Goal: Information Seeking & Learning: Learn about a topic

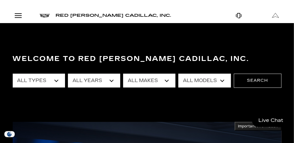
click at [0, 0] on link "LYRIQ" at bounding box center [0, 0] width 0 height 0
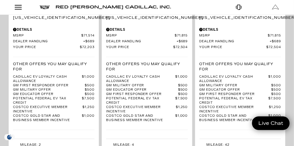
scroll to position [1397, 0]
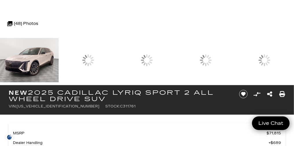
scroll to position [16, 0]
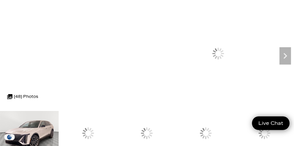
click at [280, 62] on icon "Next" at bounding box center [286, 56] width 12 height 12
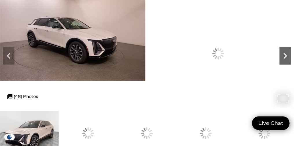
click at [280, 62] on icon "Next" at bounding box center [286, 56] width 12 height 12
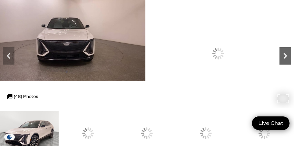
click at [280, 62] on icon "Next" at bounding box center [286, 56] width 12 height 12
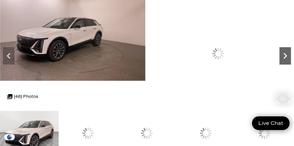
click at [280, 62] on icon "Next" at bounding box center [286, 56] width 12 height 12
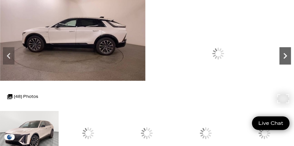
click at [280, 62] on icon "Next" at bounding box center [286, 56] width 12 height 12
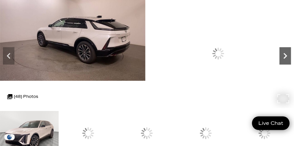
click at [280, 62] on icon "Next" at bounding box center [286, 56] width 12 height 12
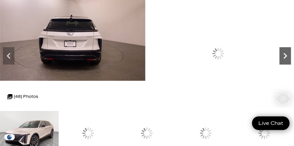
click at [280, 62] on icon "Next" at bounding box center [286, 56] width 12 height 12
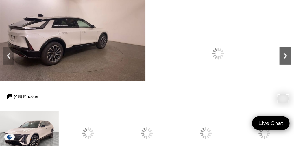
click at [280, 62] on icon "Next" at bounding box center [286, 56] width 12 height 12
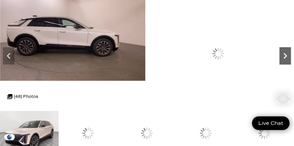
click at [280, 62] on icon "Next" at bounding box center [286, 56] width 12 height 12
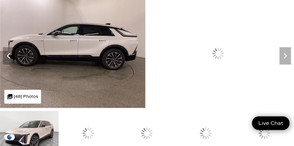
scroll to position [0, 0]
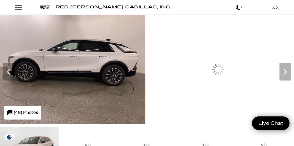
click at [0, 0] on icon at bounding box center [0, 0] width 0 height 0
type input "2024 lyriq"
click at [0, 0] on span "2024 Cadillac LYRIQ" at bounding box center [0, 0] width 0 height 0
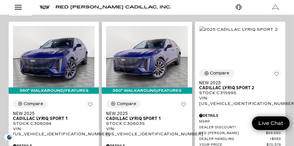
scroll to position [106, 0]
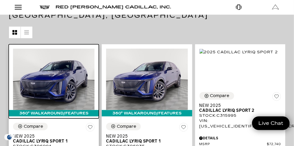
click at [95, 67] on img at bounding box center [54, 79] width 82 height 61
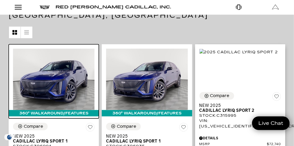
scroll to position [0, 0]
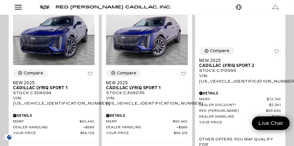
scroll to position [111, 0]
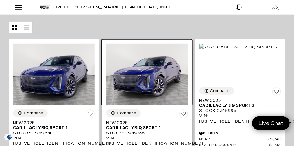
click at [174, 75] on img at bounding box center [147, 74] width 82 height 61
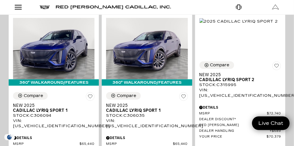
scroll to position [113, 0]
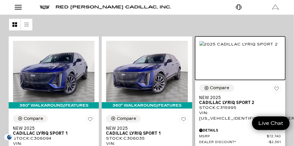
click at [270, 47] on img at bounding box center [239, 44] width 79 height 6
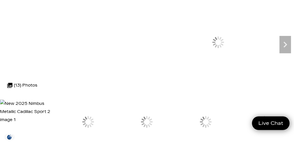
scroll to position [57, 0]
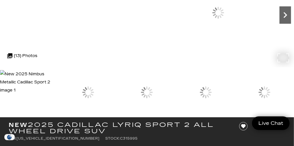
click at [280, 21] on icon "Next" at bounding box center [286, 15] width 12 height 12
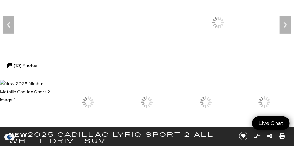
scroll to position [32, 0]
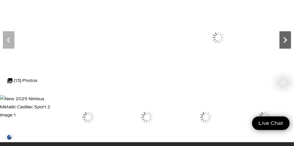
click at [280, 46] on icon "Next" at bounding box center [286, 40] width 12 height 12
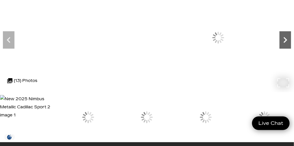
click at [280, 46] on icon "Next" at bounding box center [286, 40] width 12 height 12
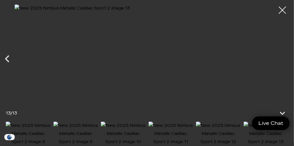
click at [228, 50] on img at bounding box center [146, 54] width 265 height 101
click at [281, 11] on div at bounding box center [282, 10] width 15 height 15
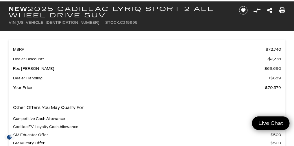
scroll to position [162, 0]
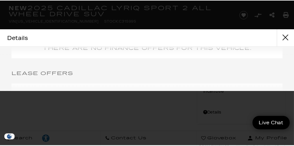
scroll to position [787, 0]
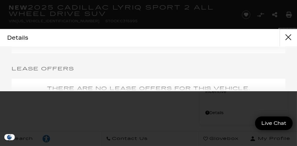
click at [289, 35] on button "close" at bounding box center [288, 37] width 17 height 17
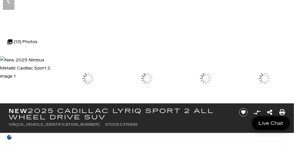
scroll to position [76, 0]
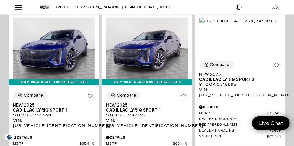
scroll to position [123, 0]
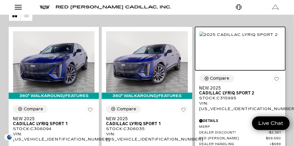
click at [270, 38] on img at bounding box center [239, 35] width 79 height 6
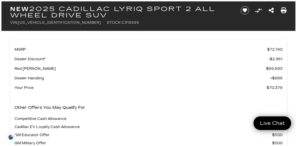
scroll to position [193, 0]
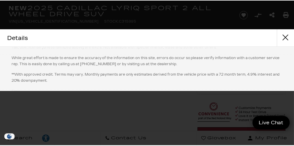
scroll to position [887, 0]
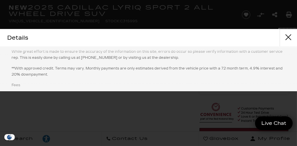
click at [288, 39] on button "close" at bounding box center [288, 37] width 17 height 17
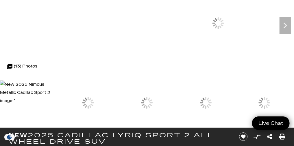
scroll to position [0, 0]
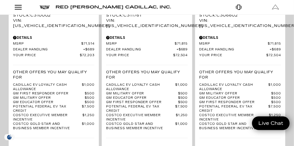
scroll to position [1376, 0]
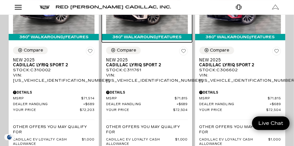
click at [184, 34] on img at bounding box center [147, 2] width 82 height 61
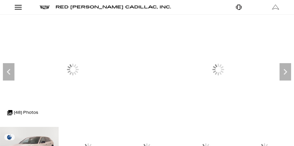
scroll to position [44, 0]
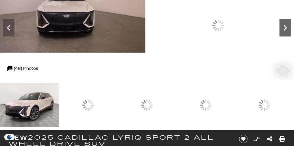
click at [280, 34] on icon "Next" at bounding box center [286, 28] width 12 height 12
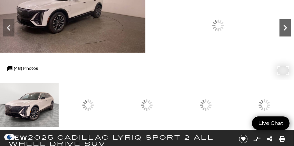
scroll to position [0, 0]
click at [280, 34] on icon "Next" at bounding box center [286, 28] width 12 height 12
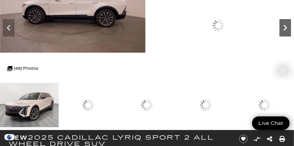
click at [280, 34] on icon "Next" at bounding box center [286, 28] width 12 height 12
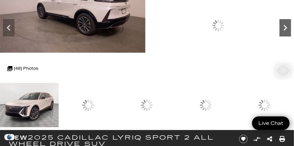
click at [280, 34] on icon "Next" at bounding box center [286, 28] width 12 height 12
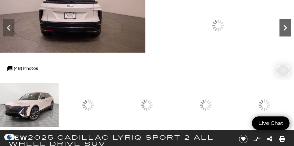
click at [280, 34] on icon "Next" at bounding box center [286, 28] width 12 height 12
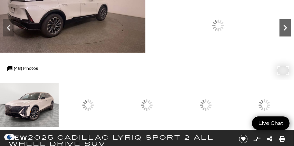
click at [280, 34] on icon "Next" at bounding box center [286, 28] width 12 height 12
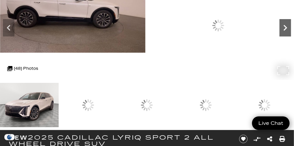
click at [280, 34] on icon "Next" at bounding box center [286, 28] width 12 height 12
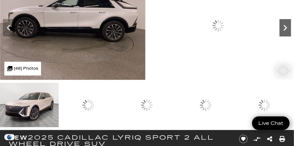
click at [280, 34] on icon "Next" at bounding box center [286, 28] width 12 height 12
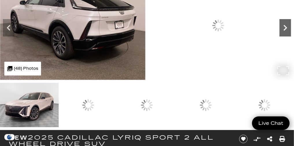
click at [280, 34] on icon "Next" at bounding box center [286, 28] width 12 height 12
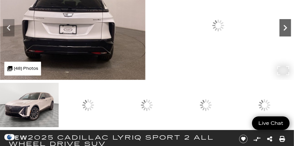
click at [280, 34] on icon "Next" at bounding box center [286, 28] width 12 height 12
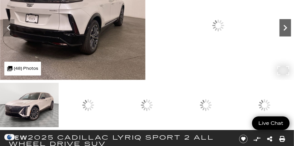
click at [280, 34] on icon "Next" at bounding box center [286, 28] width 12 height 12
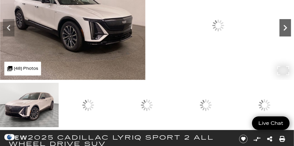
click at [280, 34] on icon "Next" at bounding box center [286, 28] width 12 height 12
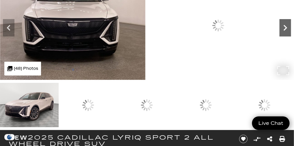
click at [280, 34] on icon "Next" at bounding box center [286, 28] width 12 height 12
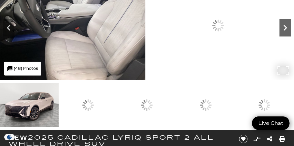
click at [280, 34] on icon "Next" at bounding box center [286, 28] width 12 height 12
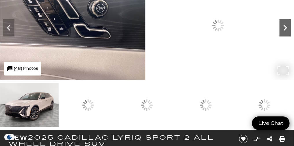
click at [280, 34] on icon "Next" at bounding box center [286, 28] width 12 height 12
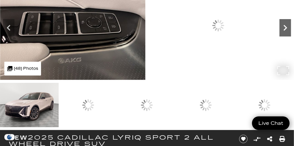
click at [280, 34] on icon "Next" at bounding box center [286, 28] width 12 height 12
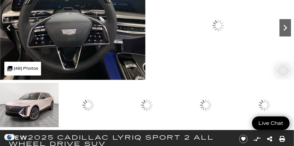
click at [280, 34] on icon "Next" at bounding box center [286, 28] width 12 height 12
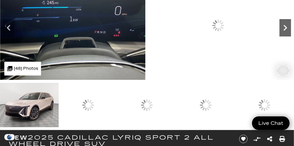
click at [280, 34] on icon "Next" at bounding box center [286, 28] width 12 height 12
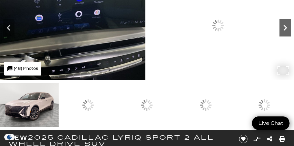
click at [280, 34] on icon "Next" at bounding box center [286, 28] width 12 height 12
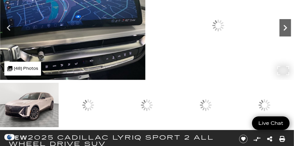
click at [280, 34] on icon "Next" at bounding box center [286, 28] width 12 height 12
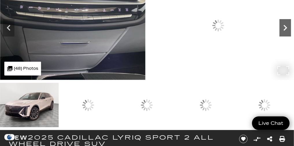
click at [280, 34] on icon "Next" at bounding box center [286, 28] width 12 height 12
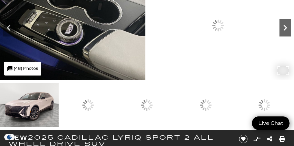
click at [280, 34] on icon "Next" at bounding box center [286, 28] width 12 height 12
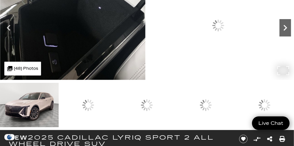
click at [280, 34] on icon "Next" at bounding box center [286, 28] width 12 height 12
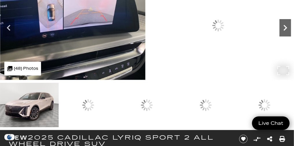
click at [280, 34] on icon "Next" at bounding box center [286, 28] width 12 height 12
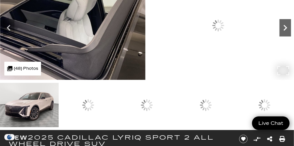
click at [280, 34] on icon "Next" at bounding box center [286, 28] width 12 height 12
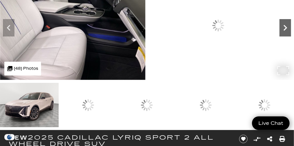
click at [280, 34] on icon "Next" at bounding box center [286, 28] width 12 height 12
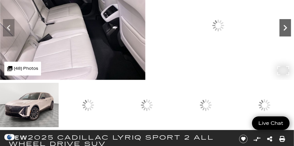
click at [280, 34] on icon "Next" at bounding box center [286, 28] width 12 height 12
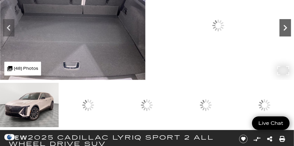
click at [280, 34] on icon "Next" at bounding box center [286, 28] width 12 height 12
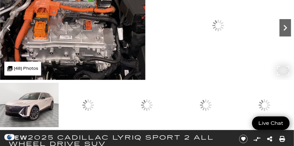
click at [280, 34] on icon "Next" at bounding box center [286, 28] width 12 height 12
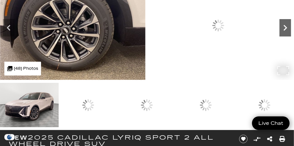
click at [280, 34] on icon "Next" at bounding box center [286, 28] width 12 height 12
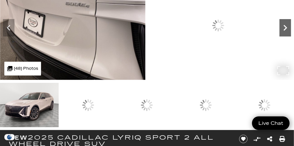
click at [280, 34] on icon "Next" at bounding box center [286, 28] width 12 height 12
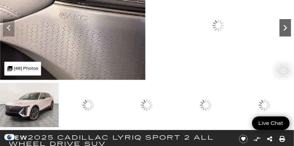
click at [280, 34] on icon "Next" at bounding box center [286, 28] width 12 height 12
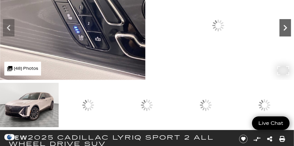
click at [280, 34] on icon "Next" at bounding box center [286, 28] width 12 height 12
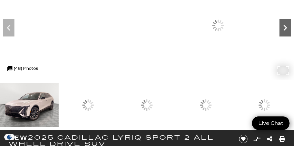
click at [280, 34] on icon "Next" at bounding box center [286, 28] width 12 height 12
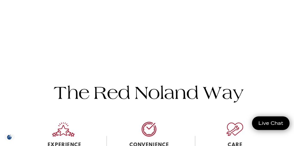
scroll to position [767, 0]
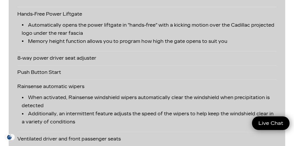
scroll to position [1703, 0]
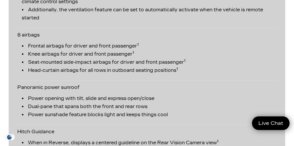
scroll to position [1894, 0]
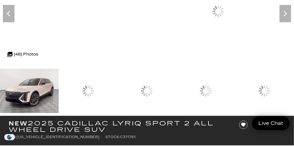
scroll to position [0, 0]
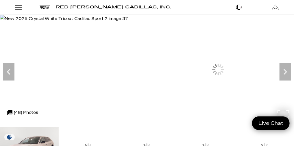
click at [128, 23] on img at bounding box center [64, 19] width 128 height 8
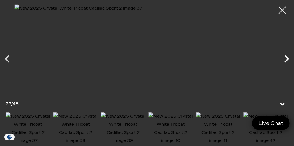
click at [286, 56] on icon "Next" at bounding box center [287, 59] width 14 height 14
click at [202, 54] on img at bounding box center [146, 54] width 265 height 101
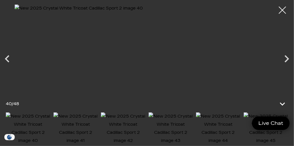
click at [283, 11] on div at bounding box center [283, 10] width 14 height 14
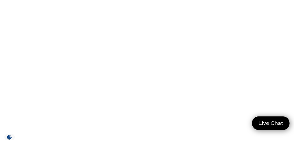
scroll to position [0, 0]
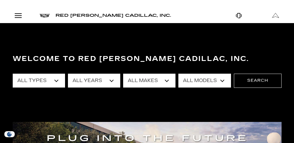
scroll to position [338, 0]
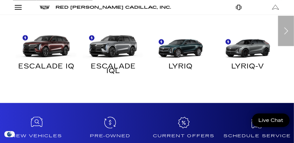
click at [288, 46] on div "Next slide" at bounding box center [286, 31] width 16 height 30
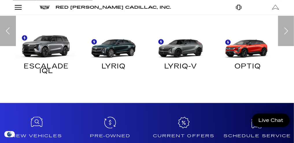
scroll to position [0, 0]
click at [255, 60] on img at bounding box center [247, 44] width 62 height 31
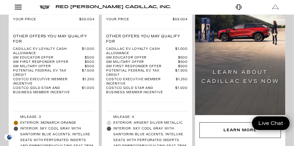
scroll to position [1052, 0]
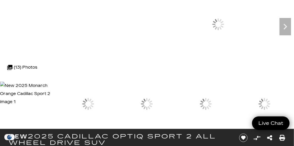
scroll to position [41, 0]
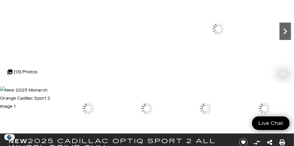
click at [280, 37] on icon "Next" at bounding box center [286, 31] width 12 height 12
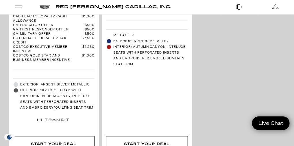
scroll to position [1973, 0]
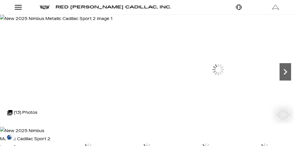
click at [280, 78] on icon "Next" at bounding box center [286, 72] width 12 height 12
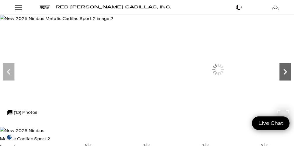
click at [280, 78] on icon "Next" at bounding box center [286, 72] width 12 height 12
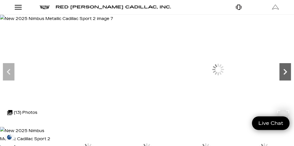
click at [280, 78] on icon "Next" at bounding box center [286, 72] width 12 height 12
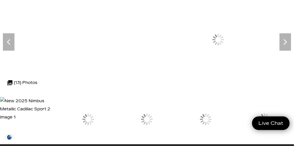
scroll to position [47, 0]
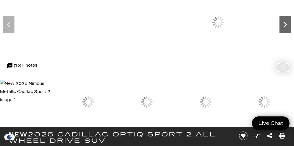
click at [284, 28] on icon "Next" at bounding box center [285, 25] width 3 height 6
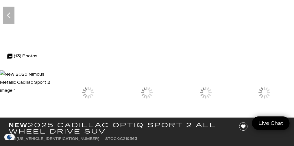
scroll to position [29, 0]
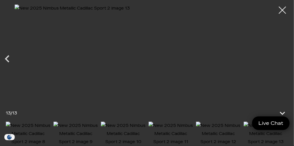
click at [240, 60] on img at bounding box center [146, 54] width 265 height 101
click at [278, 56] on img at bounding box center [146, 54] width 265 height 101
click at [8, 54] on icon "Previous" at bounding box center [7, 59] width 14 height 14
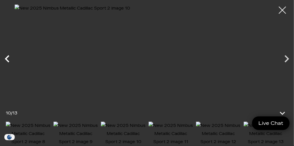
click at [4, 56] on icon "Previous" at bounding box center [7, 59] width 14 height 14
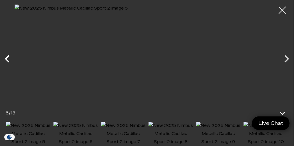
click at [4, 56] on icon "Previous" at bounding box center [7, 59] width 14 height 14
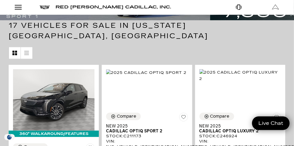
scroll to position [186, 0]
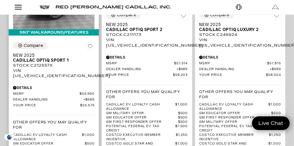
click at [95, 120] on p "Other Offers You May Qualify For" at bounding box center [54, 125] width 82 height 10
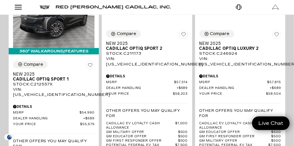
scroll to position [115, 0]
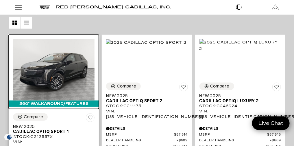
click at [95, 58] on img at bounding box center [54, 69] width 82 height 61
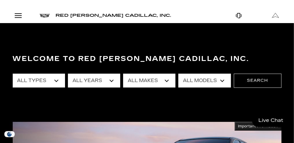
click at [0, 0] on link "Show New" at bounding box center [0, 0] width 0 height 0
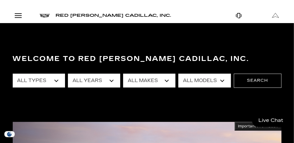
click at [0, 0] on link "OPTIQ" at bounding box center [0, 0] width 0 height 0
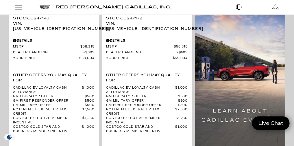
scroll to position [1039, 0]
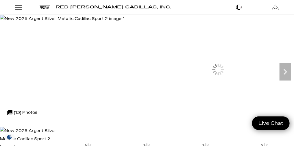
click at [284, 75] on icon "Next" at bounding box center [285, 72] width 3 height 6
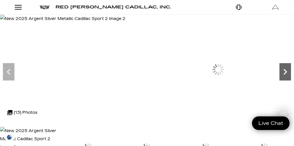
click at [284, 75] on icon "Next" at bounding box center [285, 72] width 3 height 6
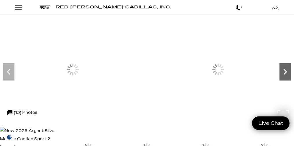
click at [284, 75] on icon "Next" at bounding box center [285, 72] width 3 height 6
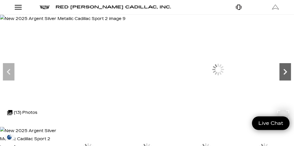
click at [284, 75] on icon "Next" at bounding box center [285, 72] width 3 height 6
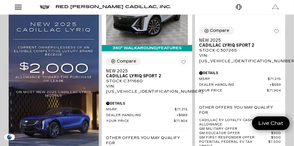
scroll to position [501, 0]
